Goal: Task Accomplishment & Management: Complete application form

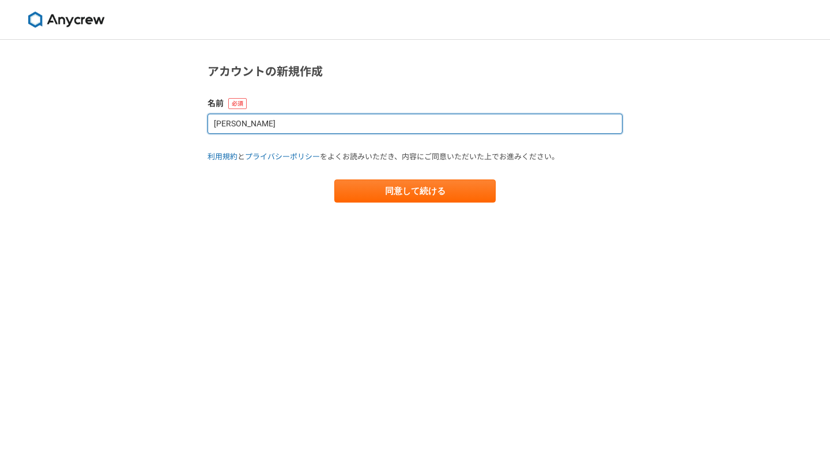
click at [283, 129] on input "[PERSON_NAME]" at bounding box center [415, 124] width 415 height 20
drag, startPoint x: 283, startPoint y: 129, endPoint x: 185, endPoint y: 123, distance: 98.2
click at [185, 123] on div "アカウントの新規作成 名前 [PERSON_NAME] 利用規約 と プライバシーポリシー をよくお読みいただき、内容にご同意いただいた上でお進みください。 …" at bounding box center [415, 244] width 830 height 409
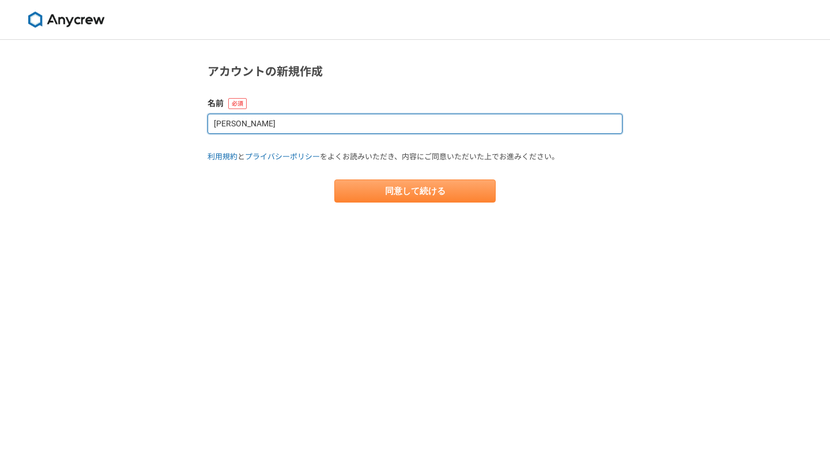
type input "[PERSON_NAME]"
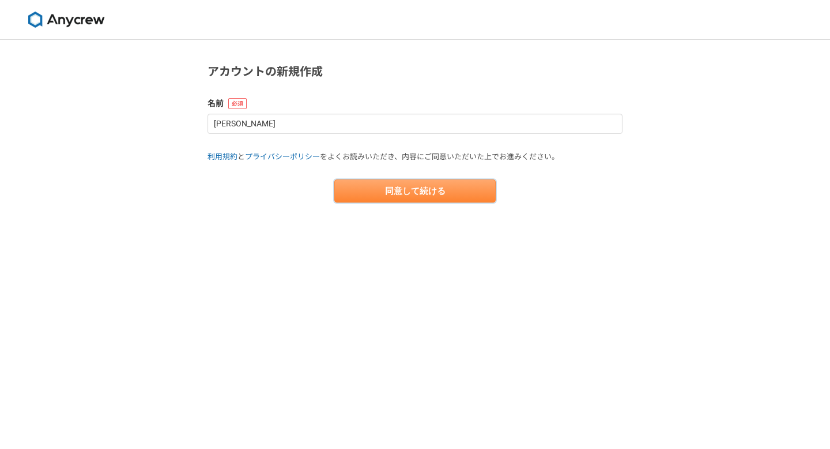
click at [393, 182] on button "同意して続ける" at bounding box center [414, 190] width 161 height 23
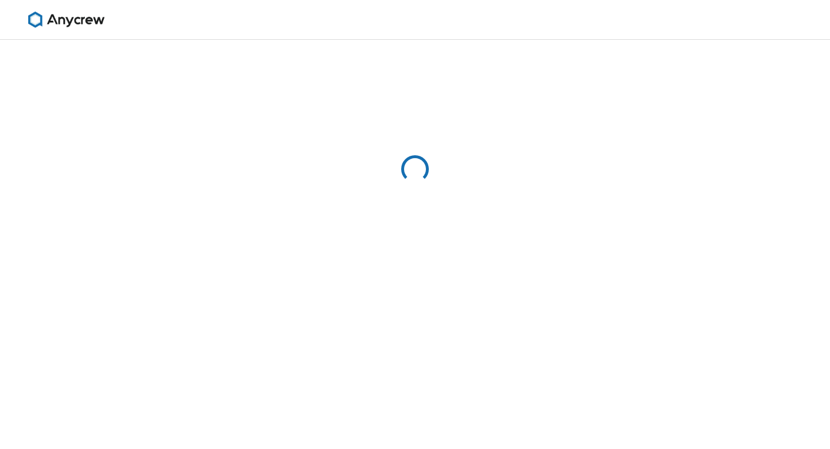
select select "13"
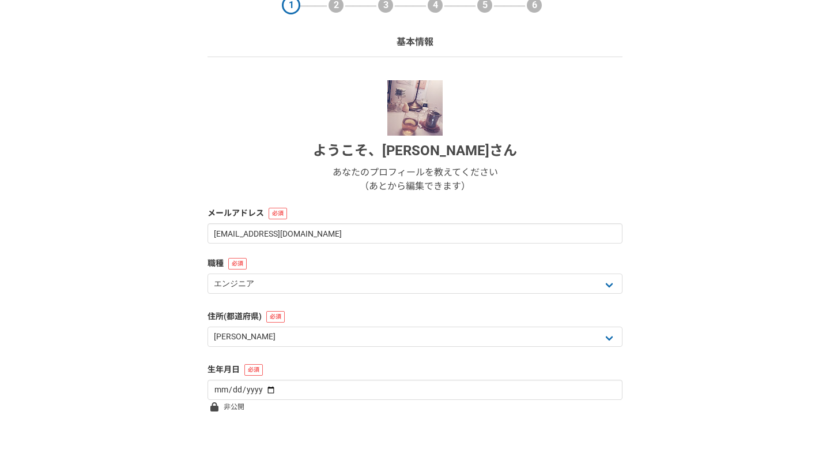
scroll to position [126, 0]
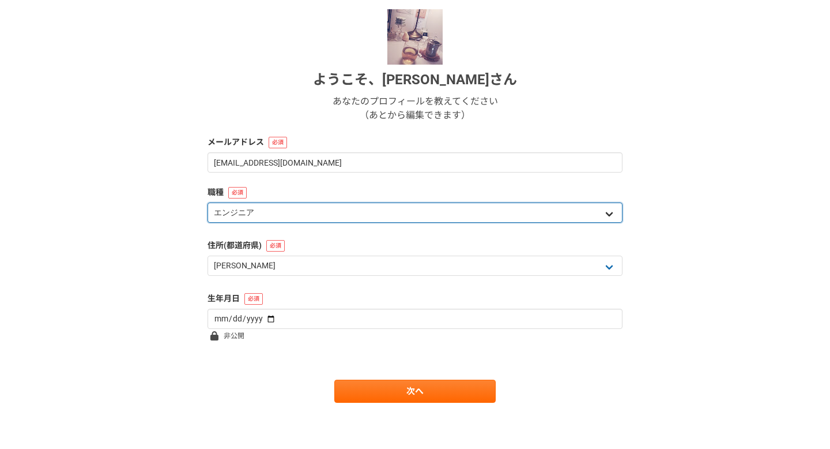
click at [238, 210] on select "エンジニア デザイナー ライター 営業 マーケティング 企画・事業開発 バックオフィス その他" at bounding box center [415, 212] width 415 height 20
select select "3"
click at [208, 202] on select "エンジニア デザイナー ライター 営業 マーケティング 企画・事業開発 バックオフィス その他" at bounding box center [415, 212] width 415 height 20
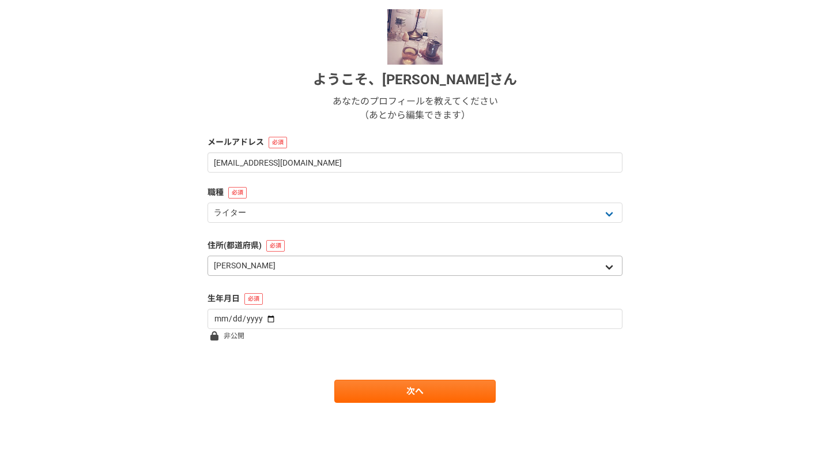
click at [272, 264] on select "北海道 [GEOGRAPHIC_DATA] [GEOGRAPHIC_DATA] [PERSON_NAME][GEOGRAPHIC_DATA] [PERSON_…" at bounding box center [415, 265] width 415 height 20
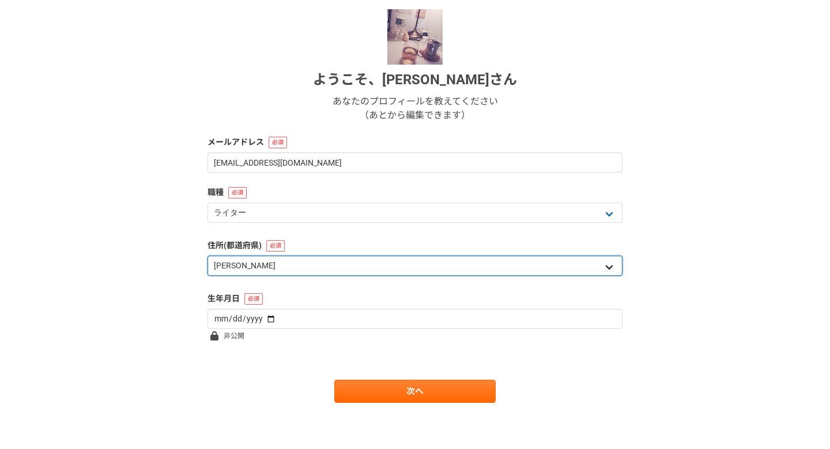
select select "48"
click at [208, 255] on select "北海道 [GEOGRAPHIC_DATA] [GEOGRAPHIC_DATA] [PERSON_NAME][GEOGRAPHIC_DATA] [PERSON_…" at bounding box center [415, 265] width 415 height 20
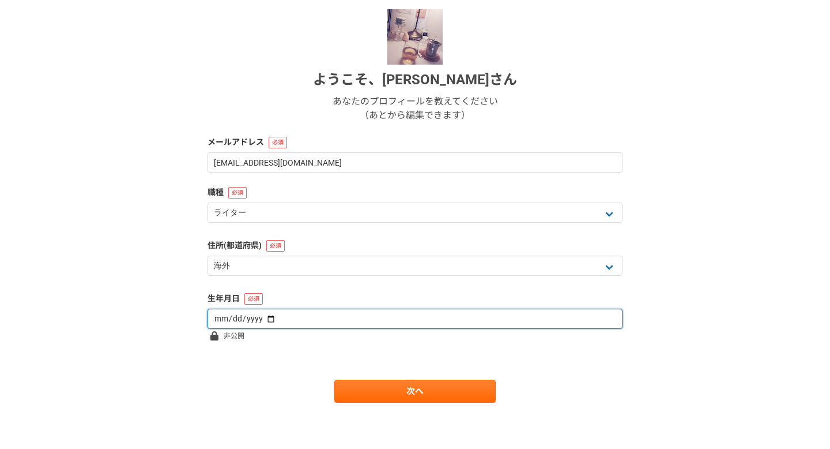
click at [268, 319] on input "date" at bounding box center [415, 318] width 415 height 20
type input "[DATE]"
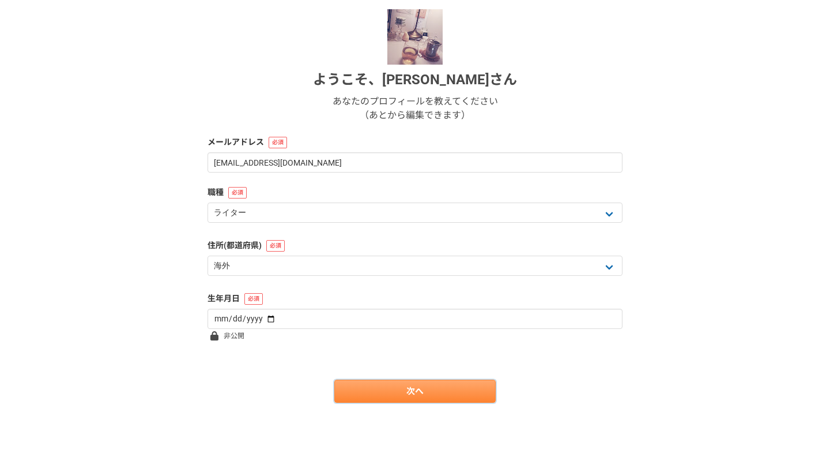
click at [391, 386] on link "次へ" at bounding box center [414, 390] width 161 height 23
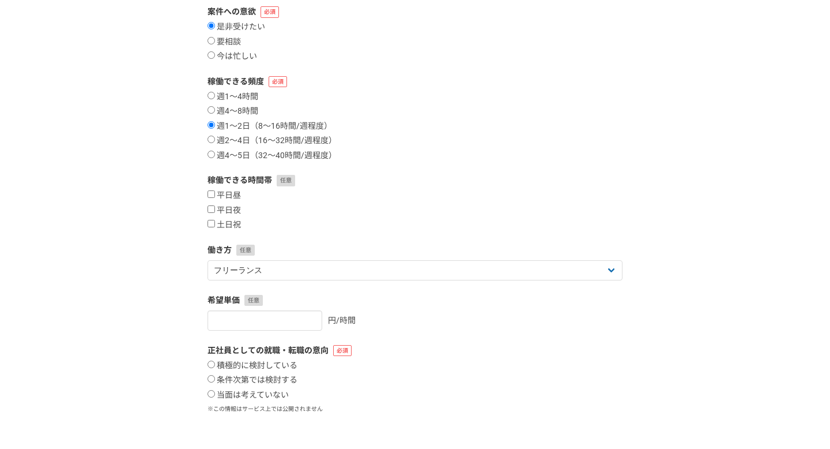
scroll to position [129, 0]
click at [210, 197] on input "平日昼" at bounding box center [211, 194] width 7 height 7
checkbox input "true"
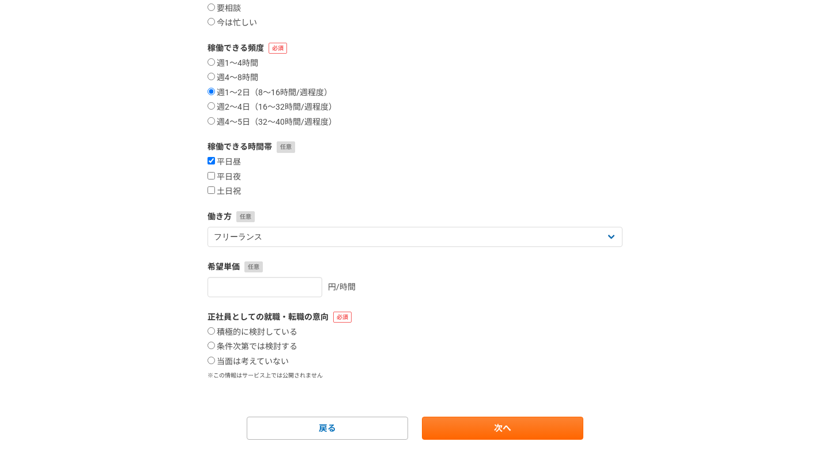
scroll to position [200, 0]
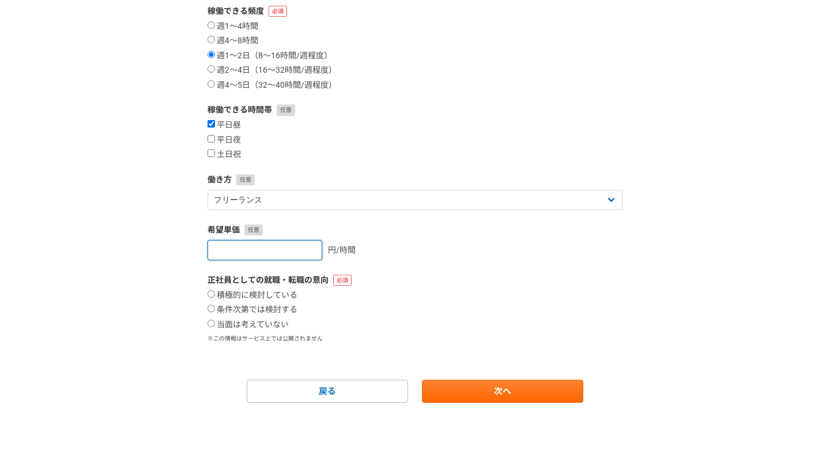
click at [268, 253] on input "number" at bounding box center [265, 250] width 115 height 20
type input "3000"
click at [212, 324] on input "当面は考えていない" at bounding box center [211, 322] width 7 height 7
radio input "true"
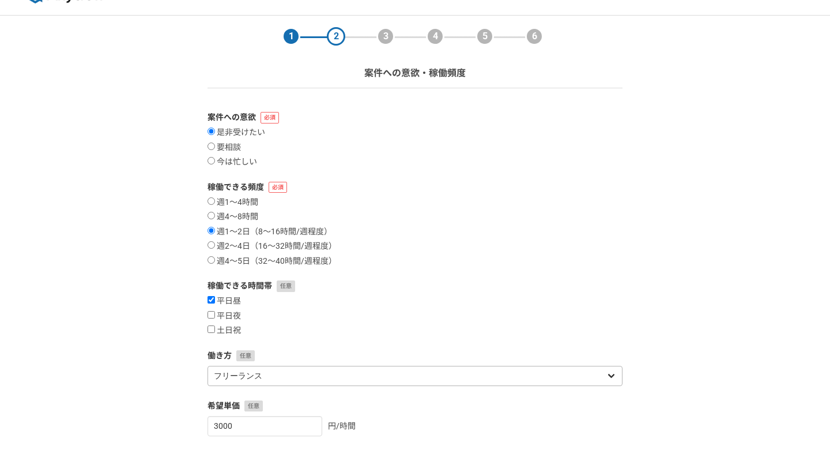
scroll to position [23, 0]
click at [208, 247] on input "週2〜4日（16〜32時間/週程度）" at bounding box center [211, 245] width 7 height 7
radio input "true"
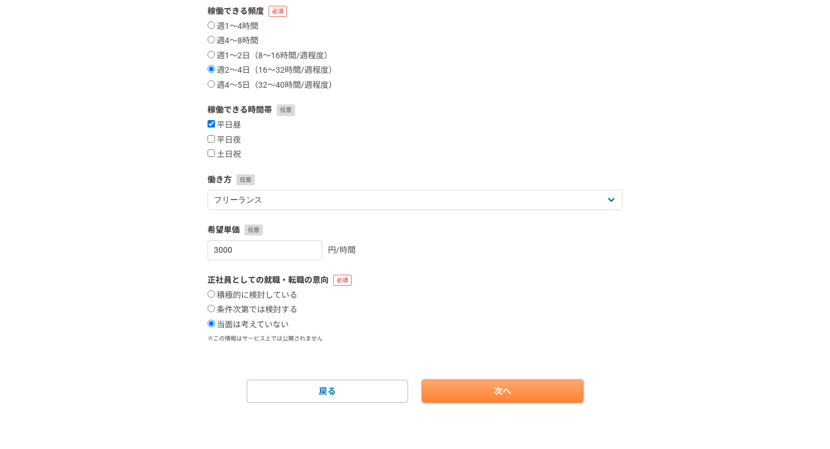
click at [513, 392] on link "次へ" at bounding box center [502, 390] width 161 height 23
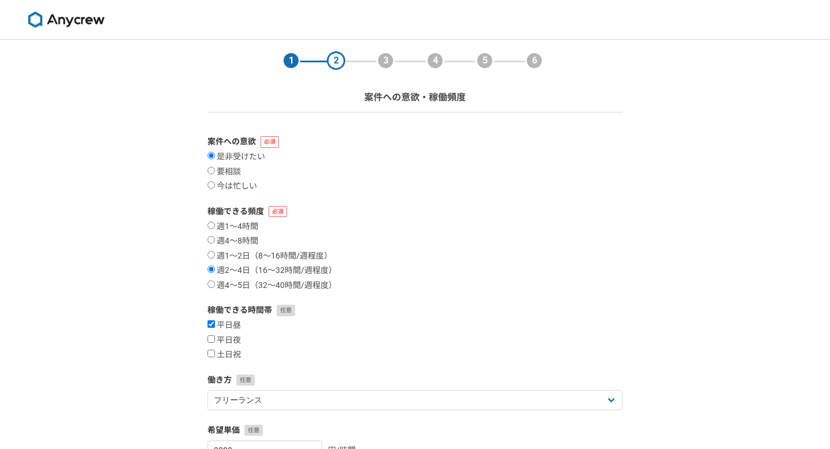
select select
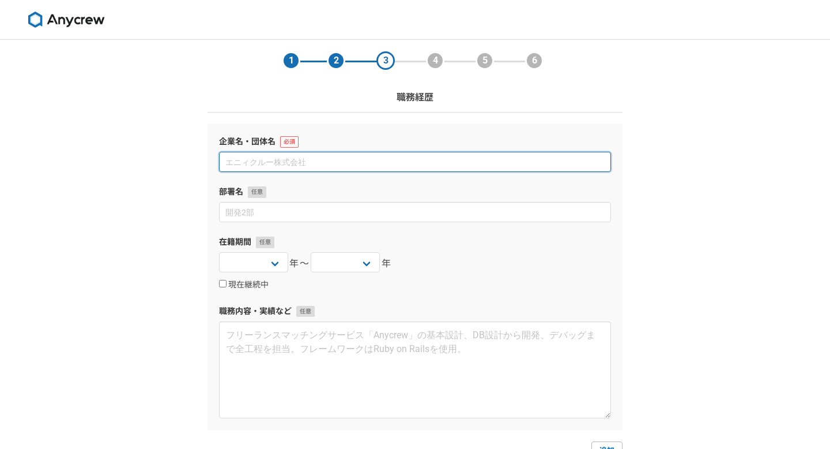
click at [295, 163] on input at bounding box center [415, 162] width 392 height 20
type input "BuzzFeed Japan株式会社"
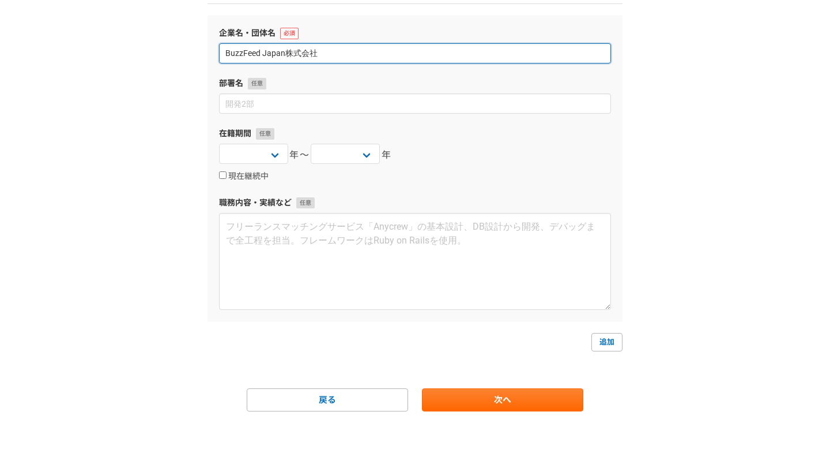
scroll to position [117, 0]
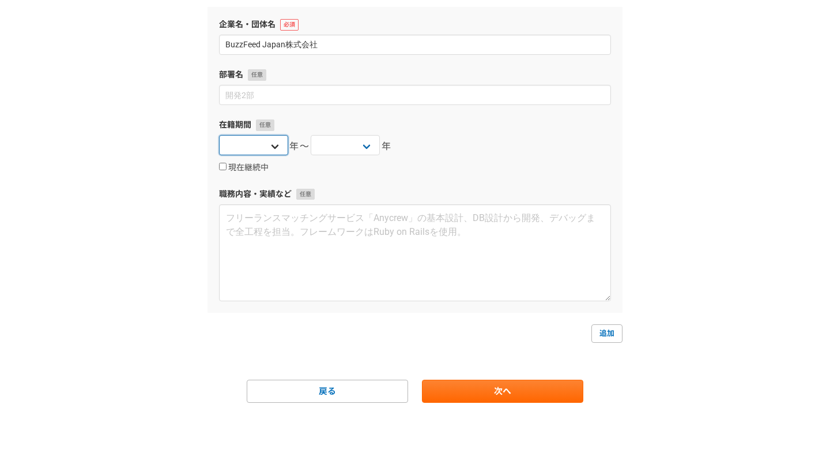
click at [275, 152] on select "[DATE] [DATE] [DATE] [DATE] [DATE] [DATE] [DATE] [DATE] [DATE] [DATE] [DATE] [D…" at bounding box center [253, 145] width 69 height 20
click at [223, 169] on input "現在継続中" at bounding box center [222, 166] width 7 height 7
checkbox input "true"
click at [270, 145] on select "[DATE] [DATE] [DATE] [DATE] [DATE] [DATE] [DATE] [DATE] [DATE] [DATE] [DATE] [D…" at bounding box center [253, 145] width 69 height 20
select select "2024"
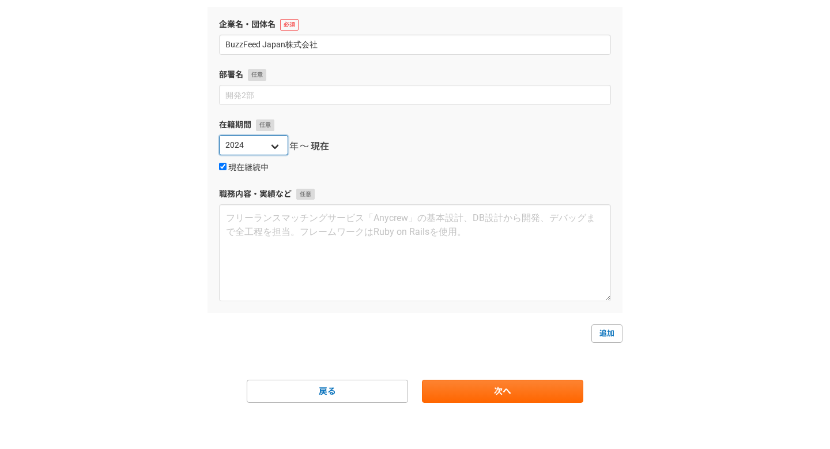
click at [219, 135] on select "[DATE] [DATE] [DATE] [DATE] [DATE] [DATE] [DATE] [DATE] [DATE] [DATE] [DATE] [D…" at bounding box center [253, 145] width 69 height 20
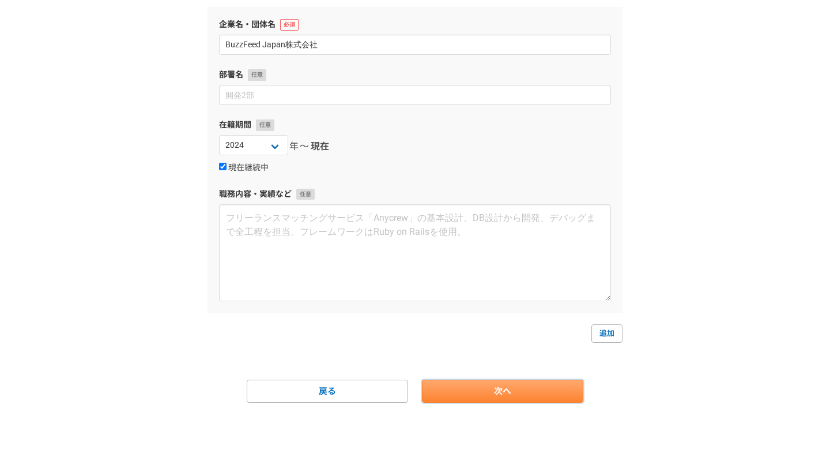
click at [469, 384] on link "次へ" at bounding box center [502, 390] width 161 height 23
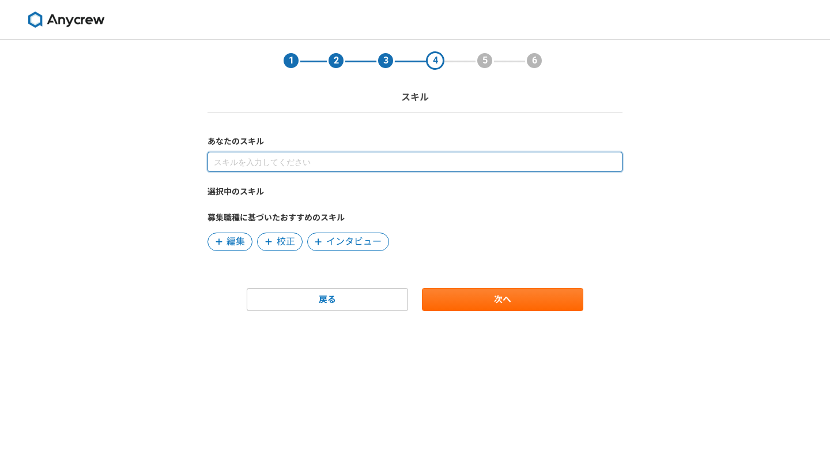
click at [238, 164] on input at bounding box center [415, 162] width 415 height 20
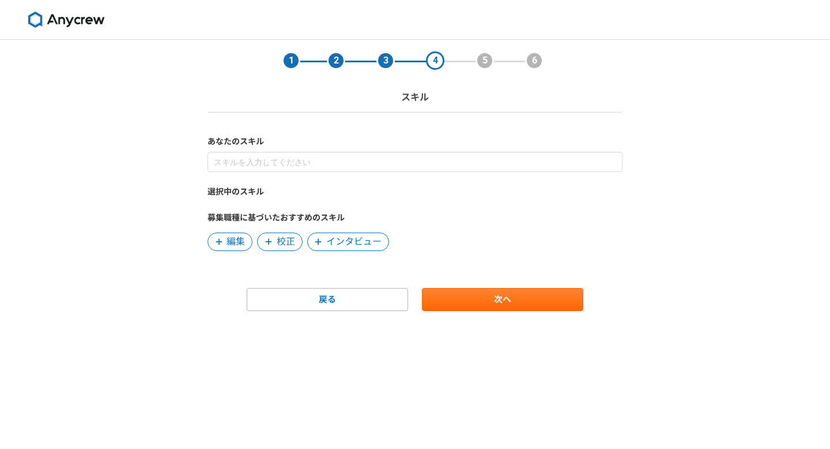
click at [232, 240] on span "編集" at bounding box center [236, 242] width 18 height 14
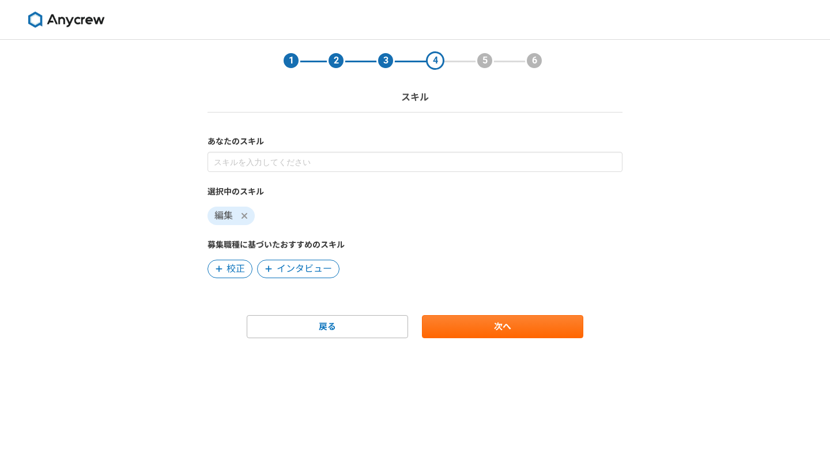
click at [247, 265] on span "校正" at bounding box center [230, 268] width 45 height 18
click at [265, 270] on span "インタビュー" at bounding box center [254, 269] width 55 height 14
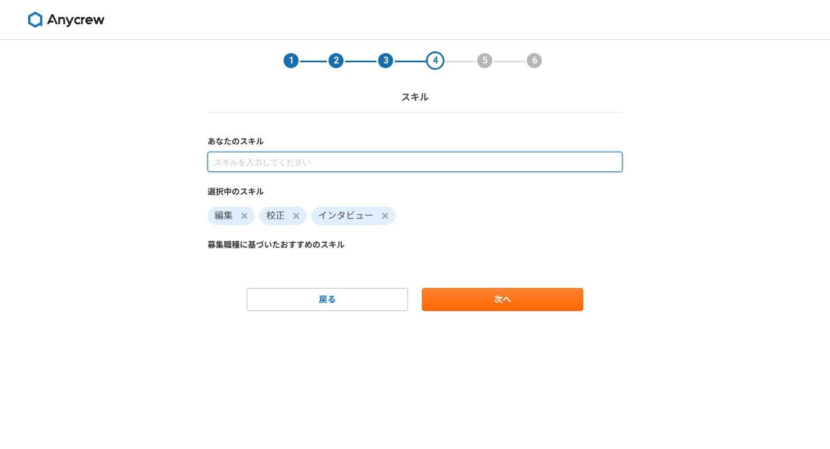
click at [275, 163] on input at bounding box center [415, 162] width 415 height 20
type input "r"
type input "ライティング"
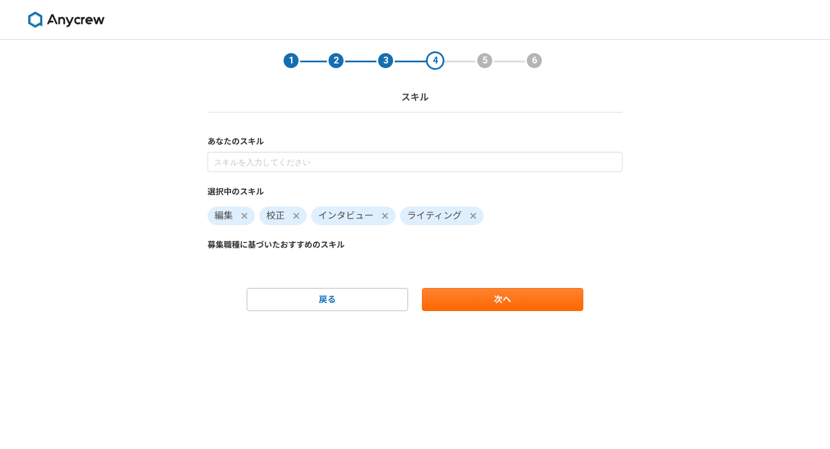
click at [473, 283] on form "あなたのスキル 選択中のスキル 編集 校正 インタビュー ライティング 募集職種に基づいたおすすめのスキル 戻る 次へ" at bounding box center [415, 223] width 415 height 175
click at [477, 289] on link "次へ" at bounding box center [502, 299] width 161 height 23
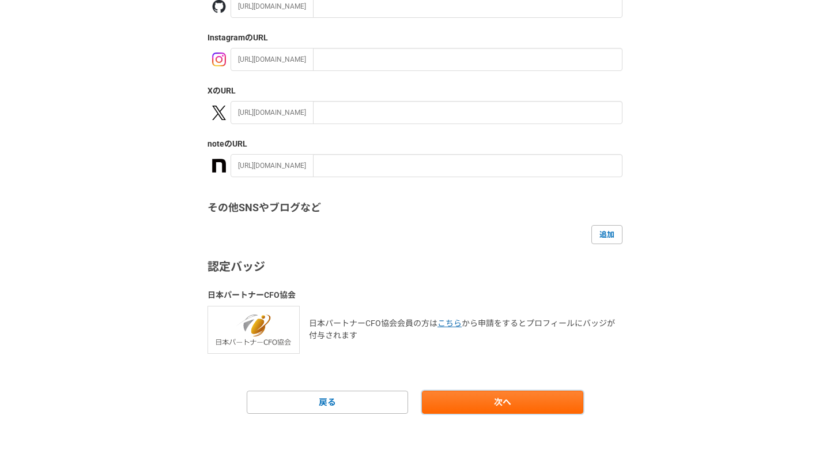
scroll to position [186, 0]
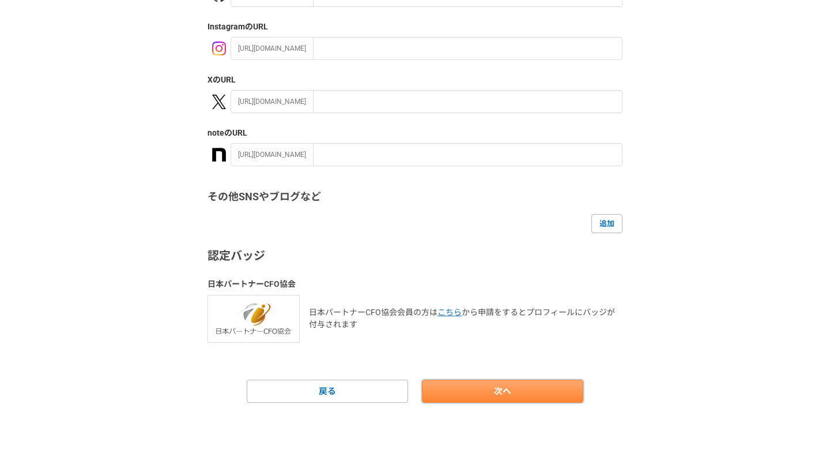
click at [483, 394] on link "次へ" at bounding box center [502, 390] width 161 height 23
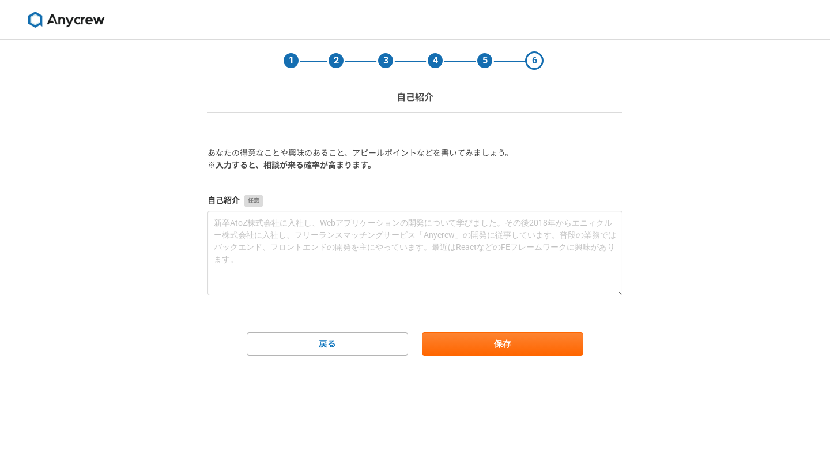
scroll to position [0, 0]
click at [467, 343] on button "保存" at bounding box center [502, 343] width 161 height 23
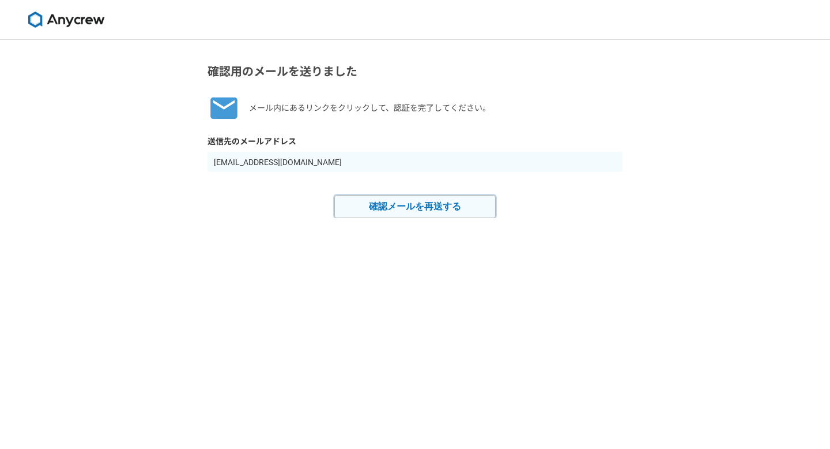
click at [451, 202] on button "確認メールを再送する" at bounding box center [414, 206] width 161 height 23
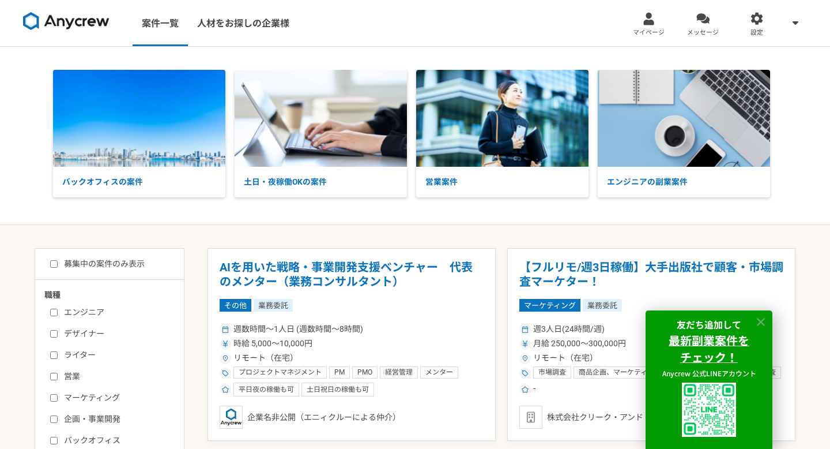
click at [764, 319] on icon at bounding box center [761, 321] width 13 height 13
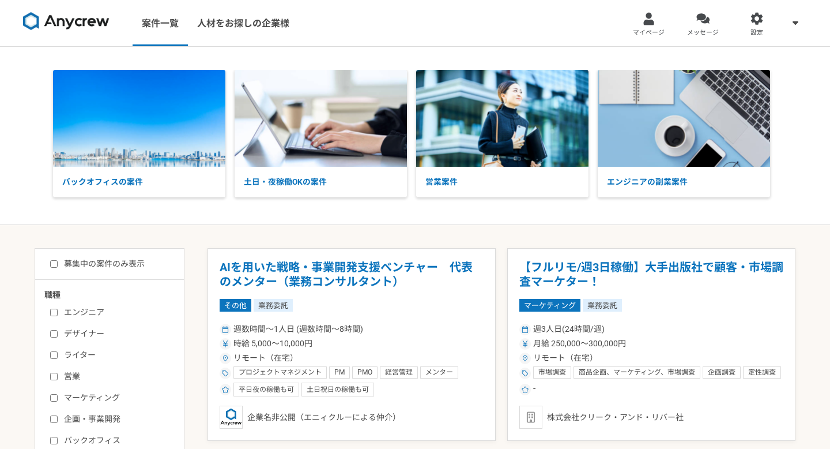
click at [54, 355] on input "ライター" at bounding box center [53, 354] width 7 height 7
checkbox input "true"
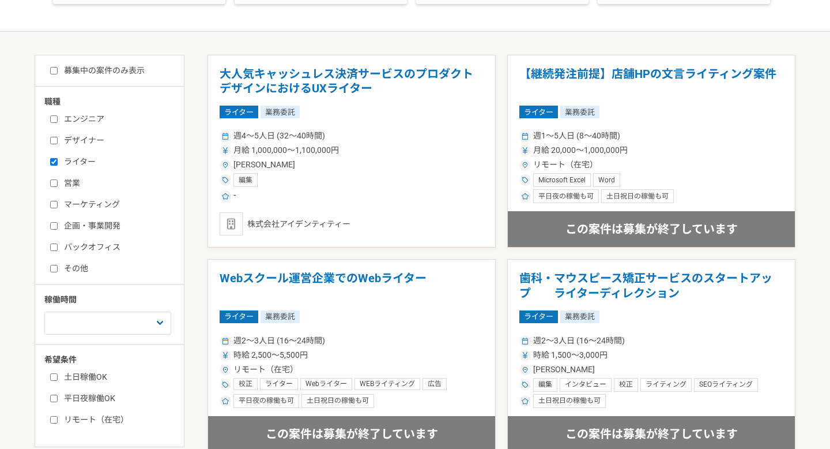
scroll to position [223, 0]
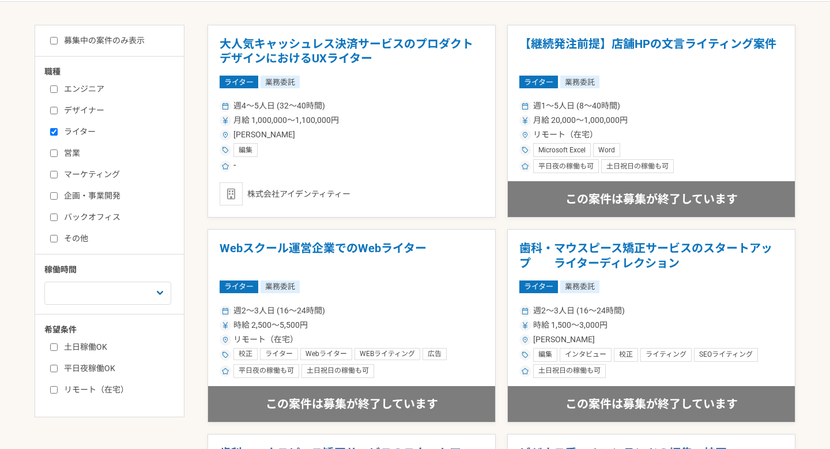
click at [52, 40] on input "募集中の案件のみ表示" at bounding box center [53, 40] width 7 height 7
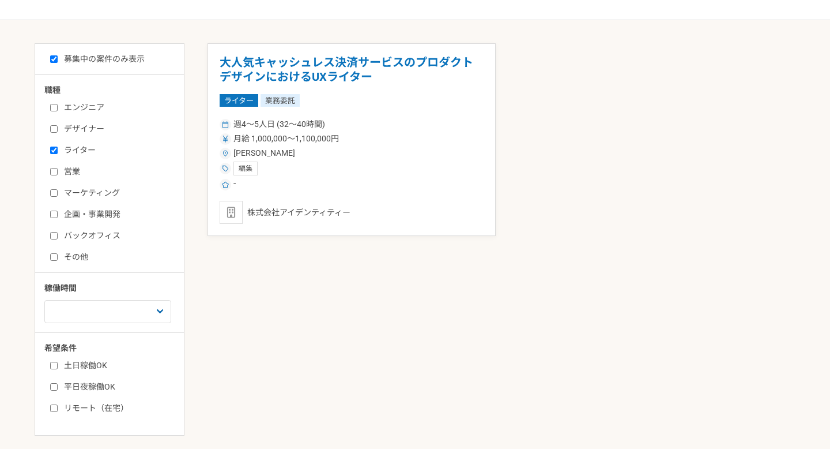
scroll to position [213, 0]
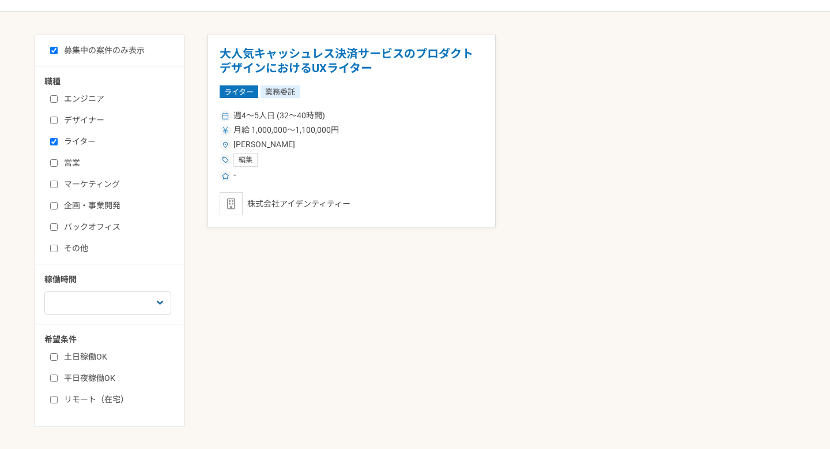
click at [53, 48] on input "募集中の案件のみ表示" at bounding box center [53, 50] width 7 height 7
checkbox input "false"
